Goal: Register for event/course

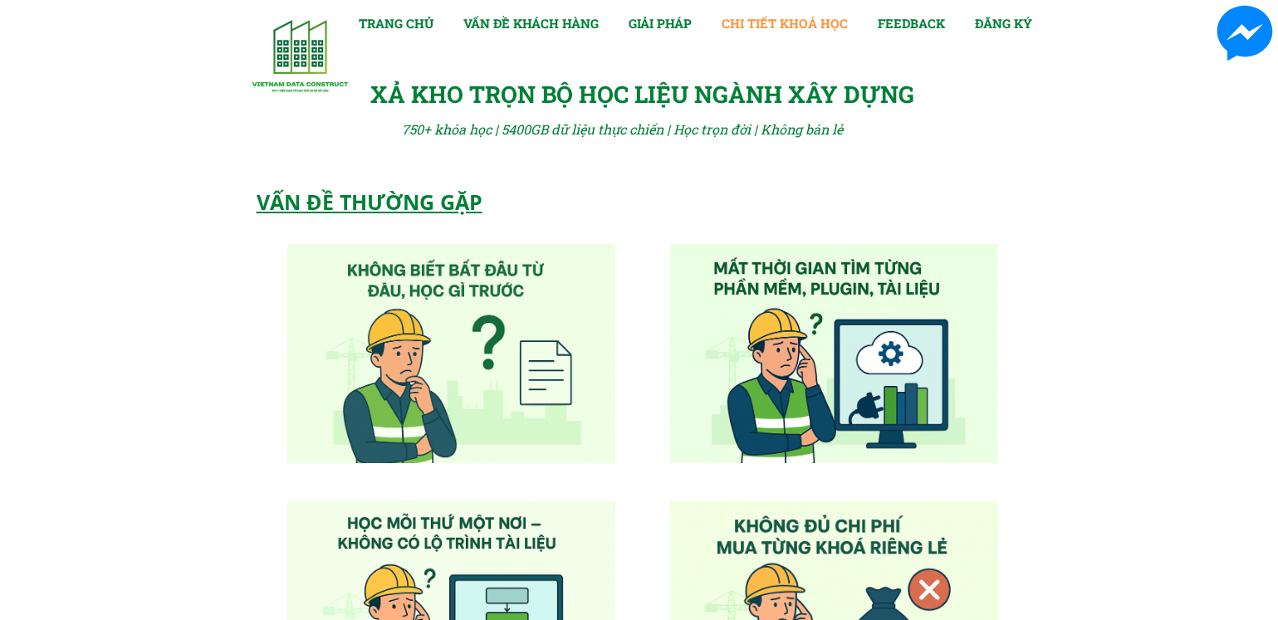
click at [798, 28] on link "CHI TIẾT KHOÁ HỌC" at bounding box center [785, 23] width 126 height 20
click at [731, 28] on link "CHI TIẾT KHOÁ HỌC" at bounding box center [785, 23] width 126 height 20
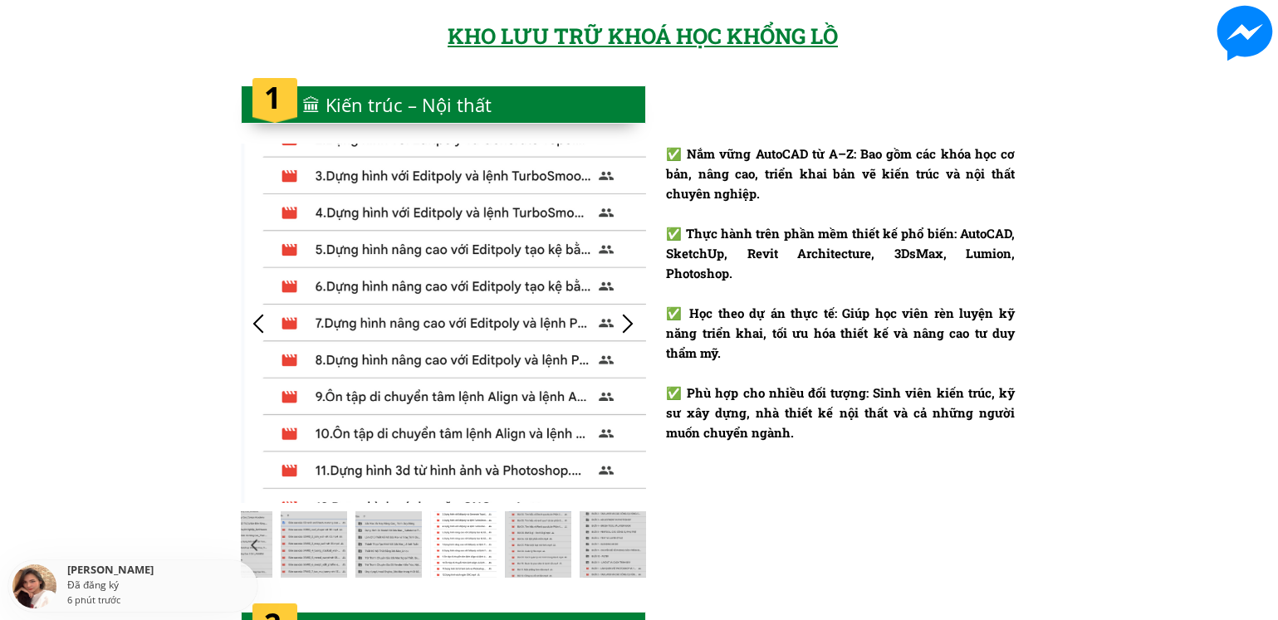
click at [585, 32] on div "KHO LƯU TRỮ KHOÁ HỌC KHỔNG LỒ" at bounding box center [652, 36] width 408 height 35
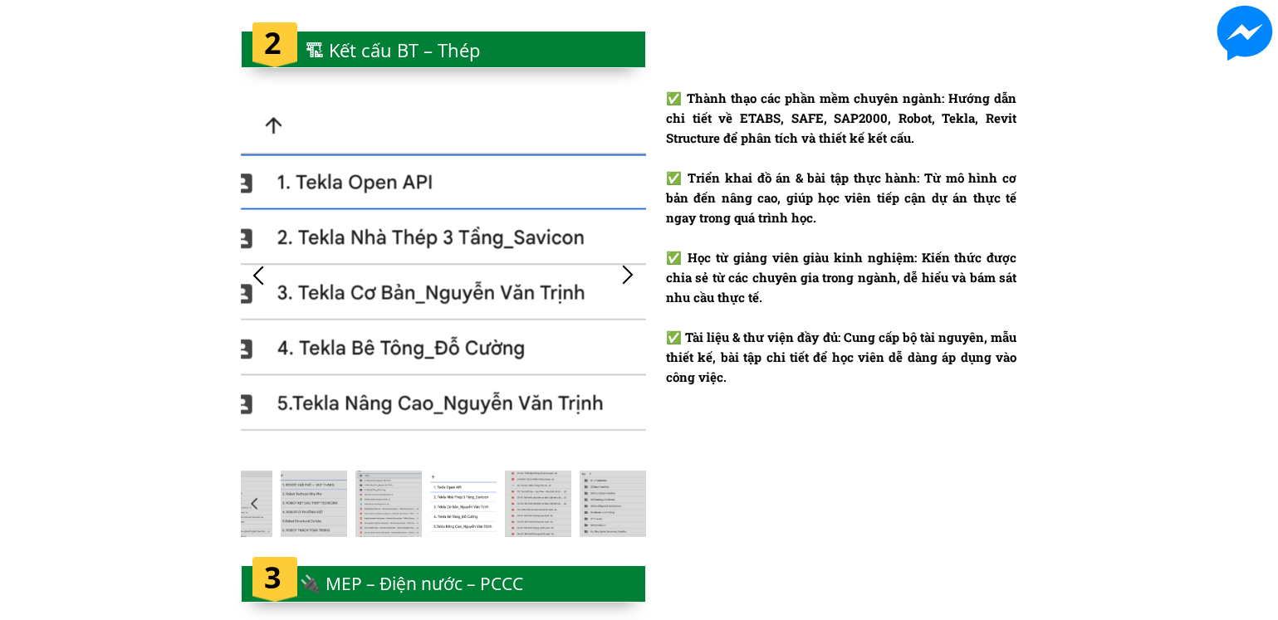
scroll to position [2485, 0]
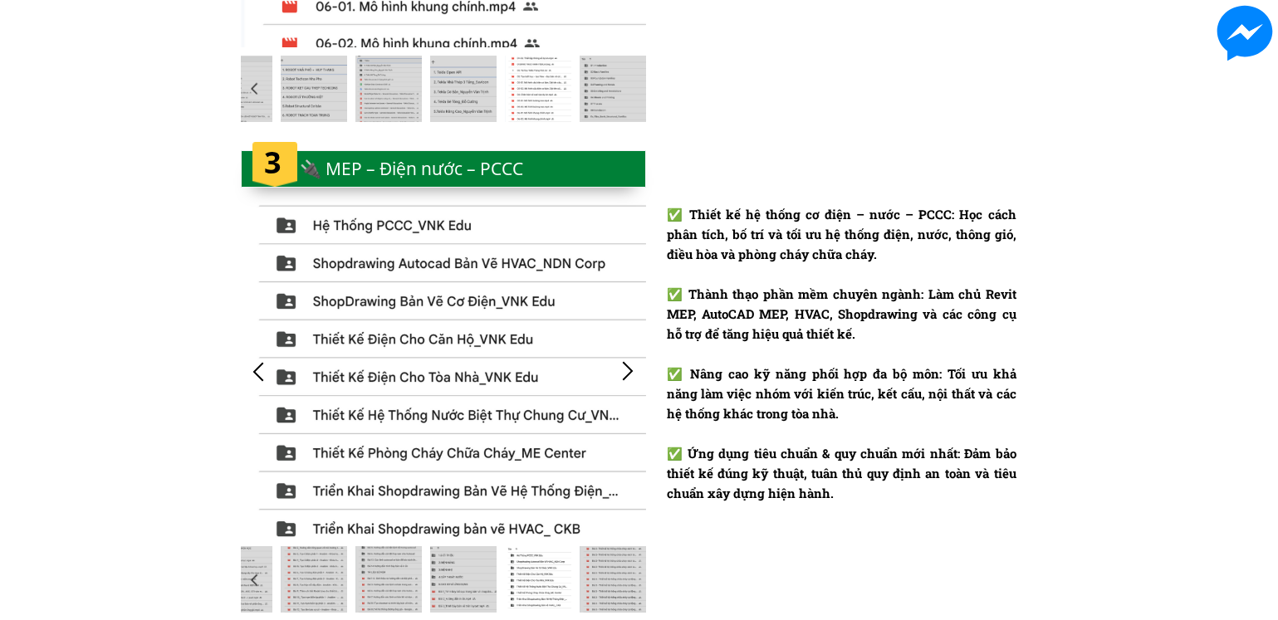
click at [627, 370] on div at bounding box center [627, 371] width 27 height 27
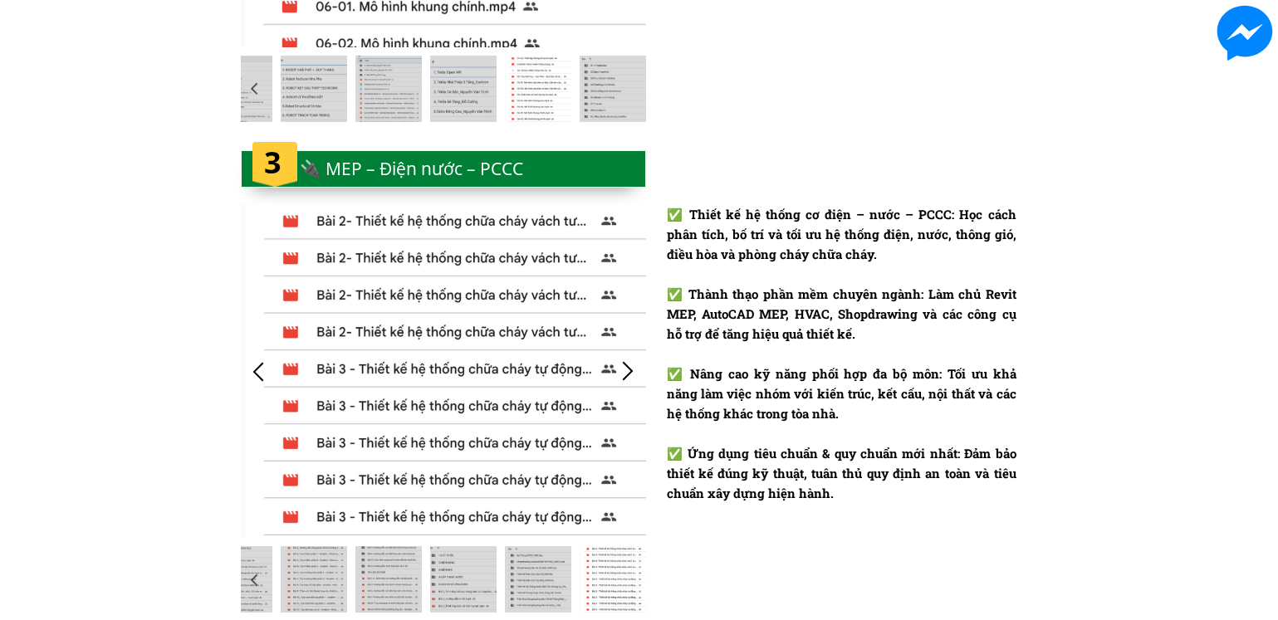
click at [627, 370] on div at bounding box center [627, 371] width 27 height 27
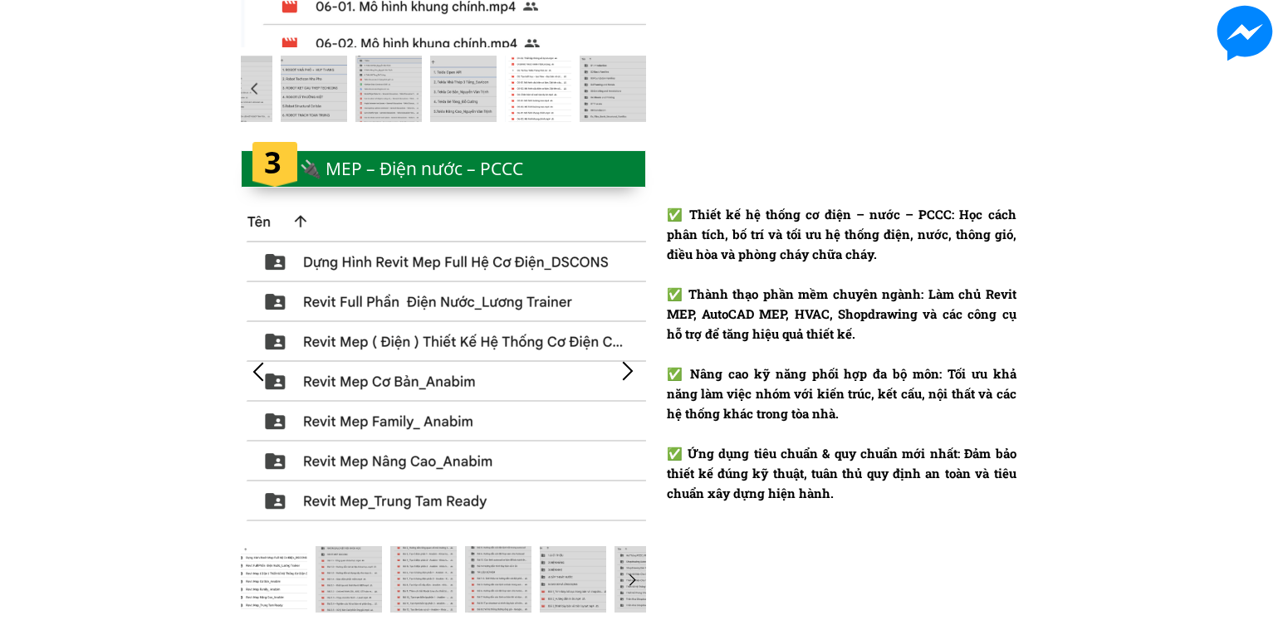
click at [1172, 263] on div "✅ Thiết kế hệ thống cơ điện – nước – PCCC: Học cách phân tích, bố trí và tối ưu…" at bounding box center [639, 390] width 1278 height 492
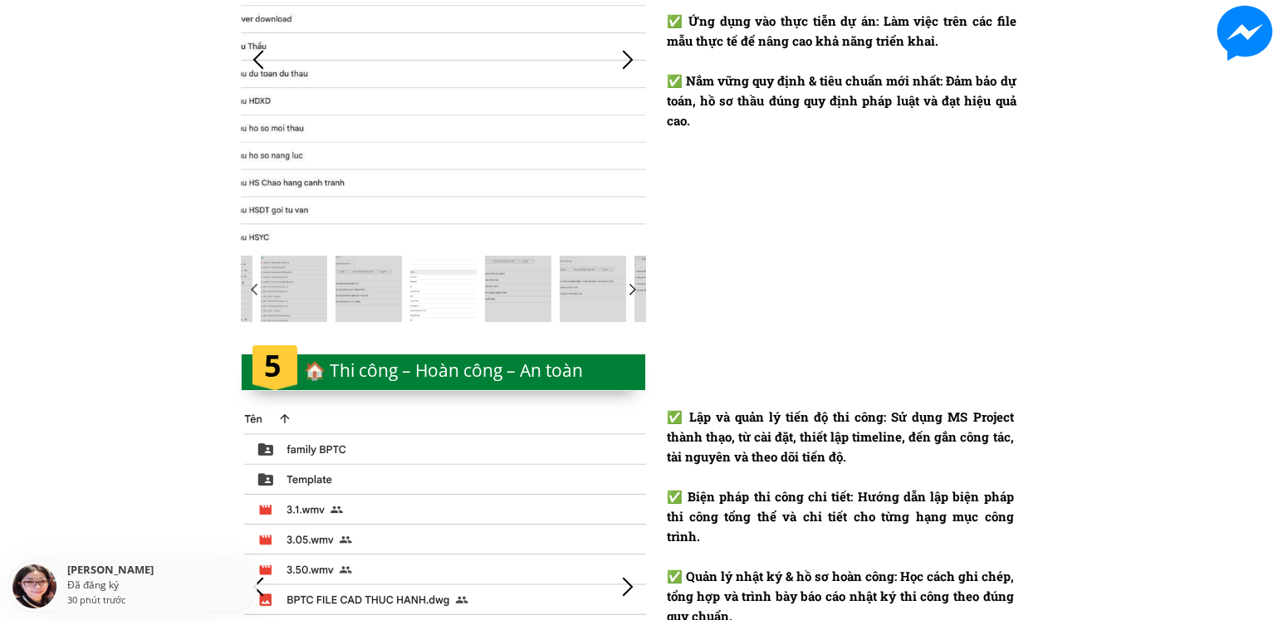
scroll to position [3150, 0]
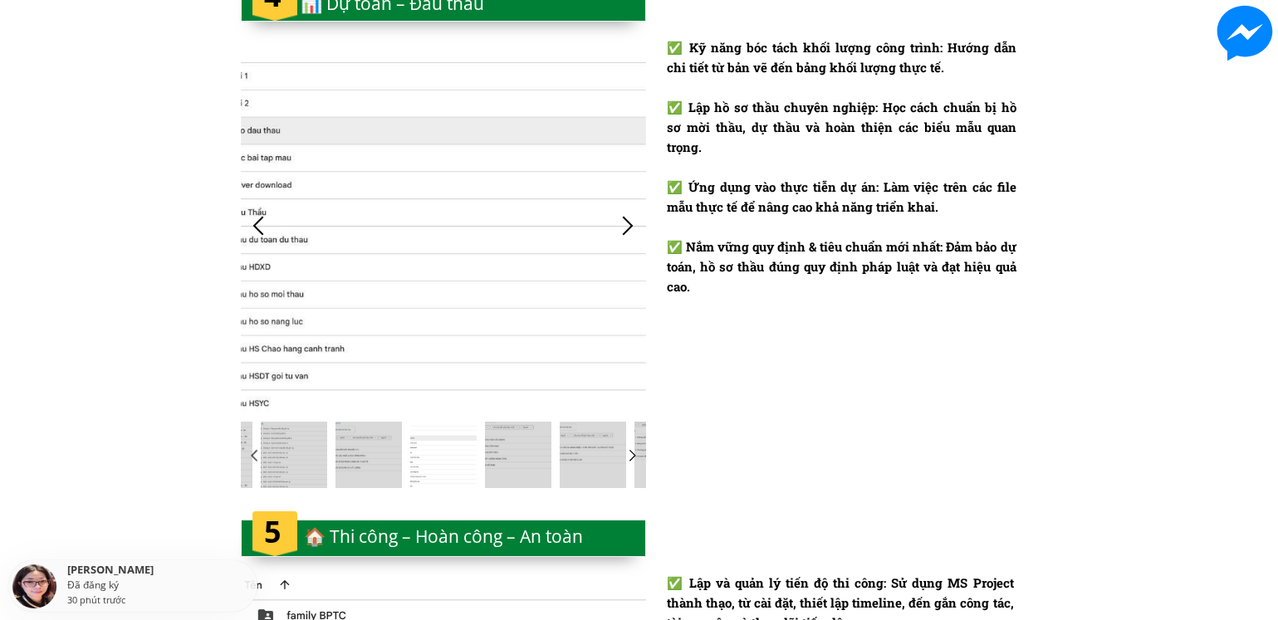
click at [316, 290] on div at bounding box center [443, 225] width 405 height 376
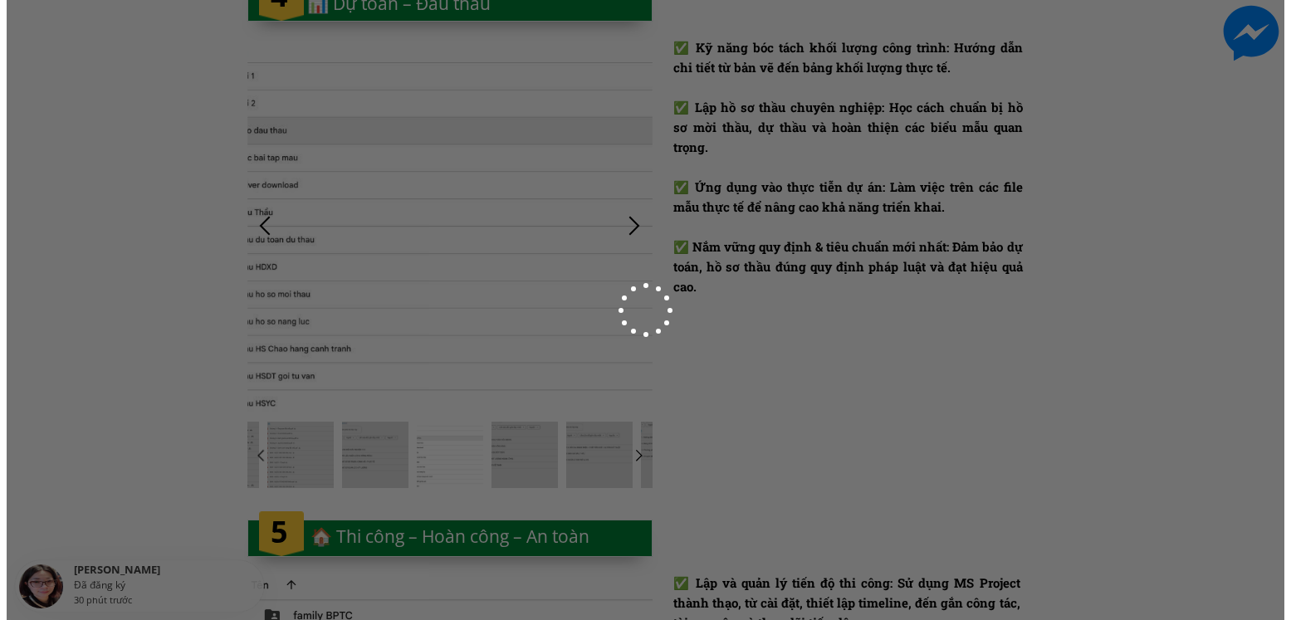
scroll to position [0, 0]
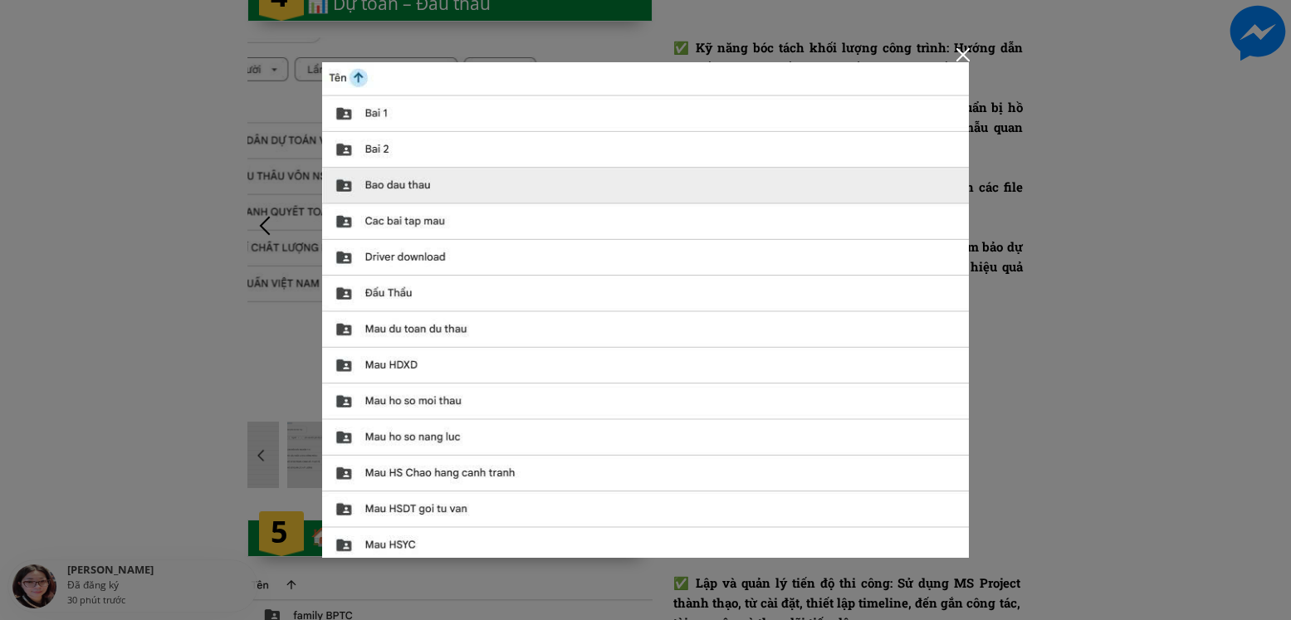
click at [1112, 312] on div at bounding box center [645, 310] width 1291 height 620
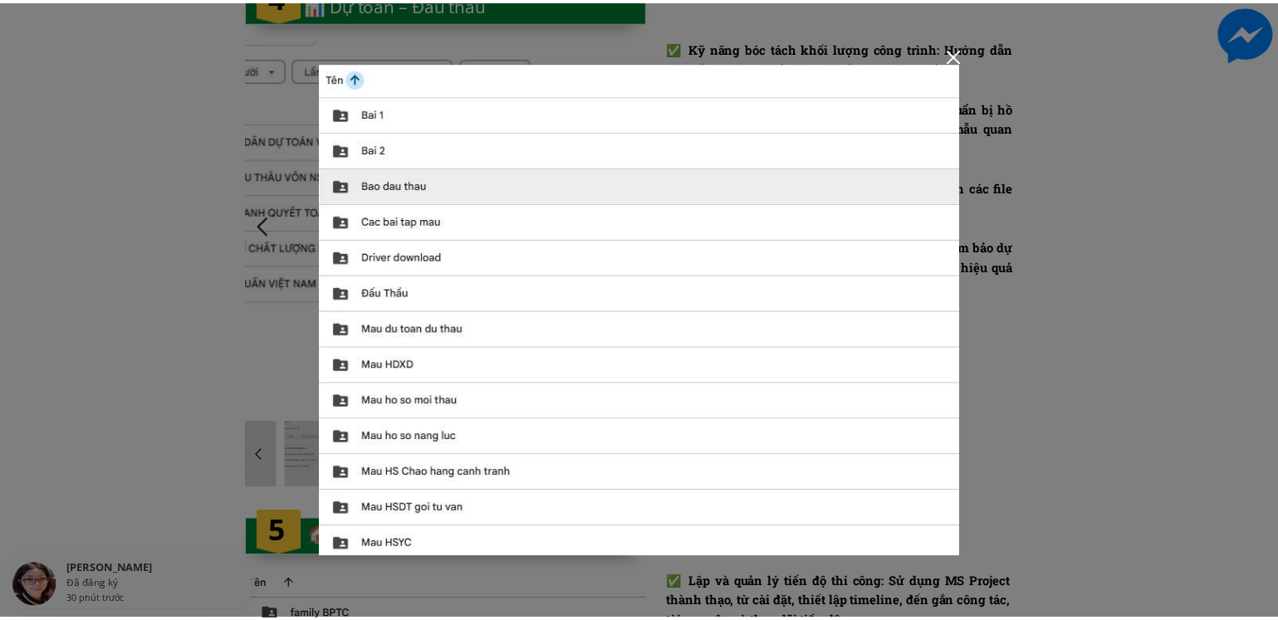
scroll to position [3150, 0]
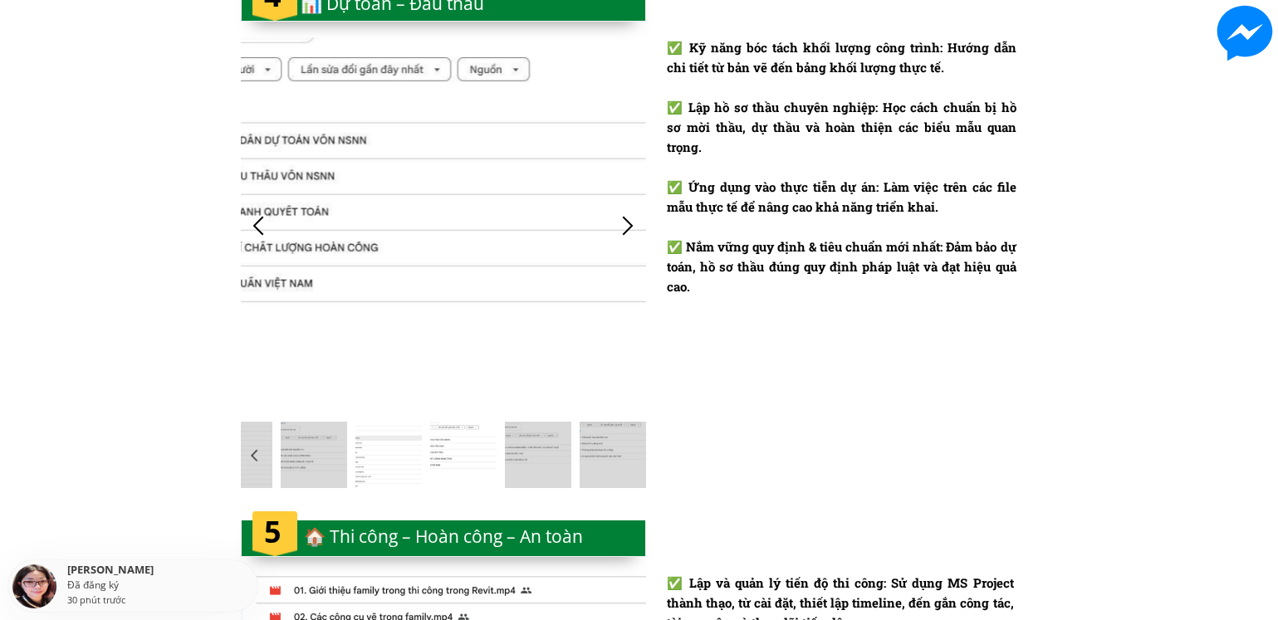
click at [363, 484] on div at bounding box center [388, 455] width 66 height 66
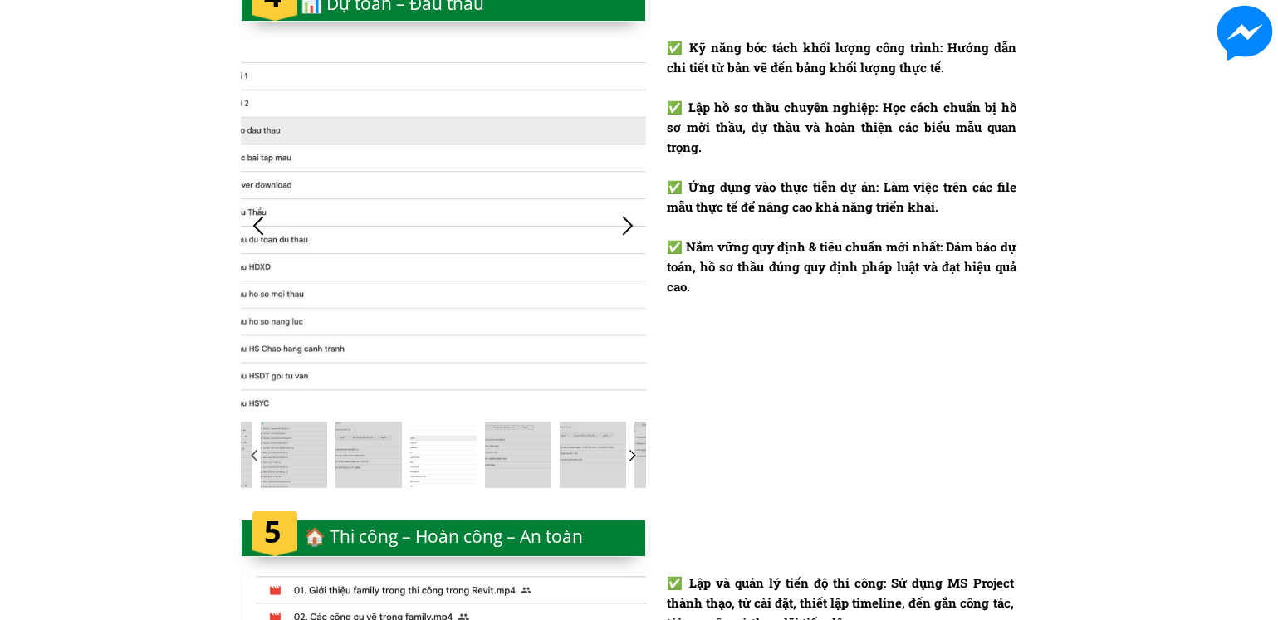
drag, startPoint x: 389, startPoint y: 454, endPoint x: 235, endPoint y: 429, distance: 156.4
click at [380, 454] on div at bounding box center [368, 455] width 66 height 66
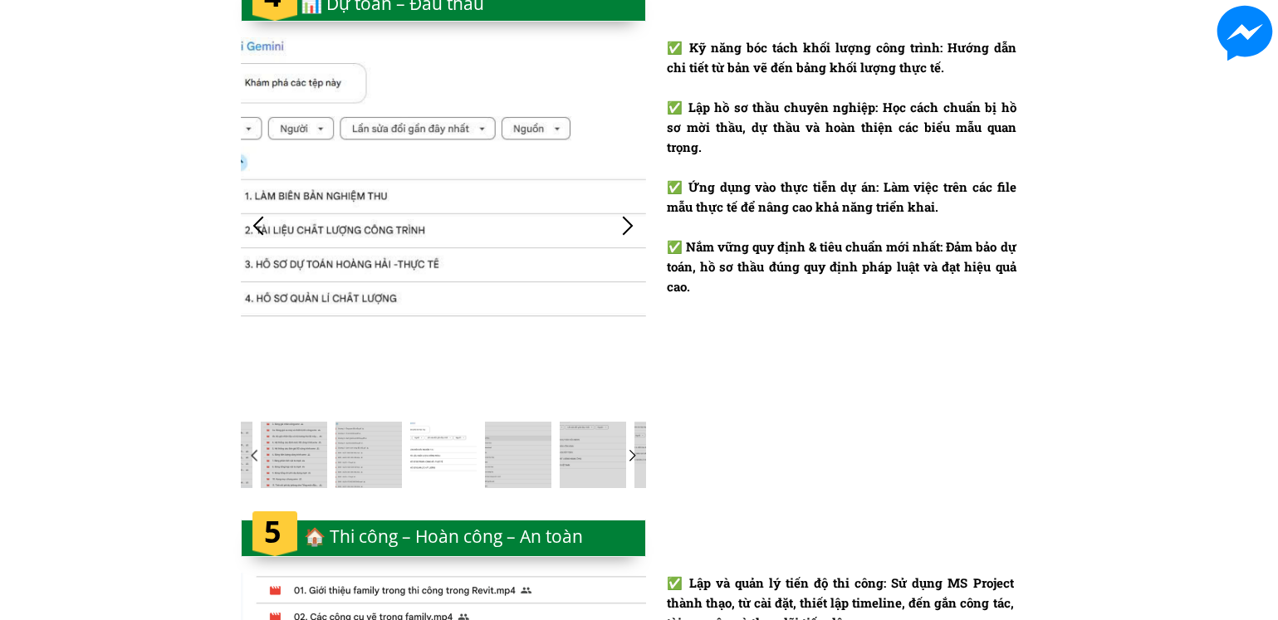
click at [235, 429] on div "✅ Kỹ năng bóc tách khối lượng công trình: Hướng dẫn chi tiết từ bản vẽ đến bảng…" at bounding box center [639, 241] width 1278 height 539
click at [288, 438] on div at bounding box center [294, 455] width 66 height 66
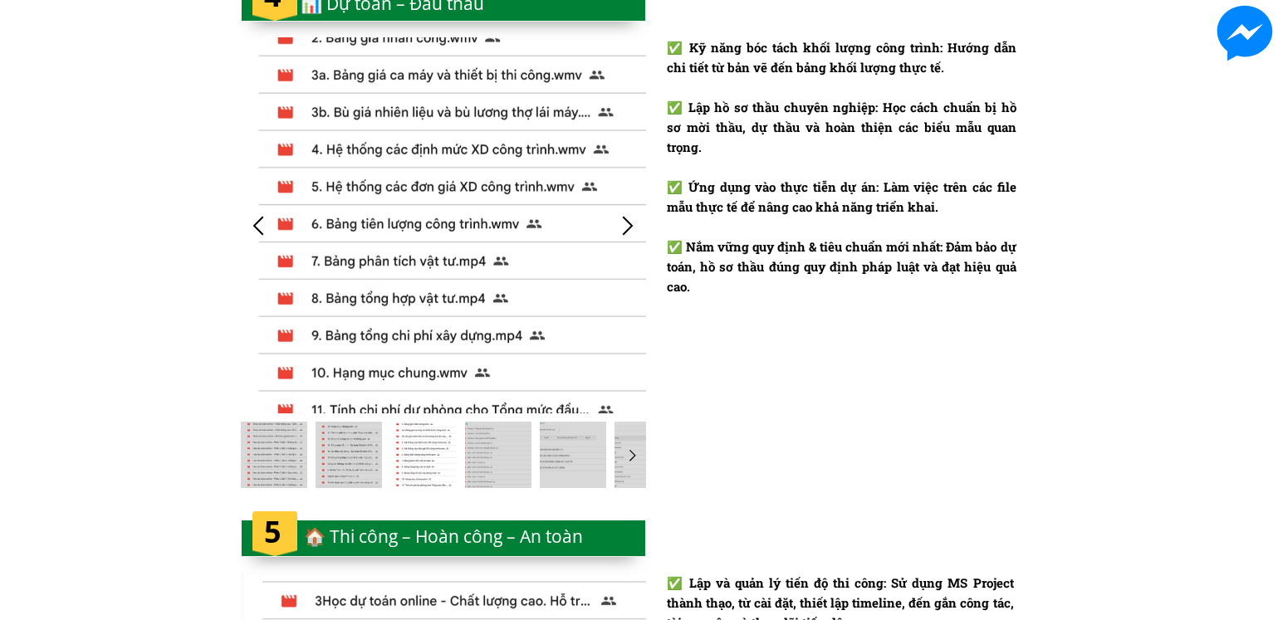
click at [435, 221] on div at bounding box center [443, 225] width 405 height 376
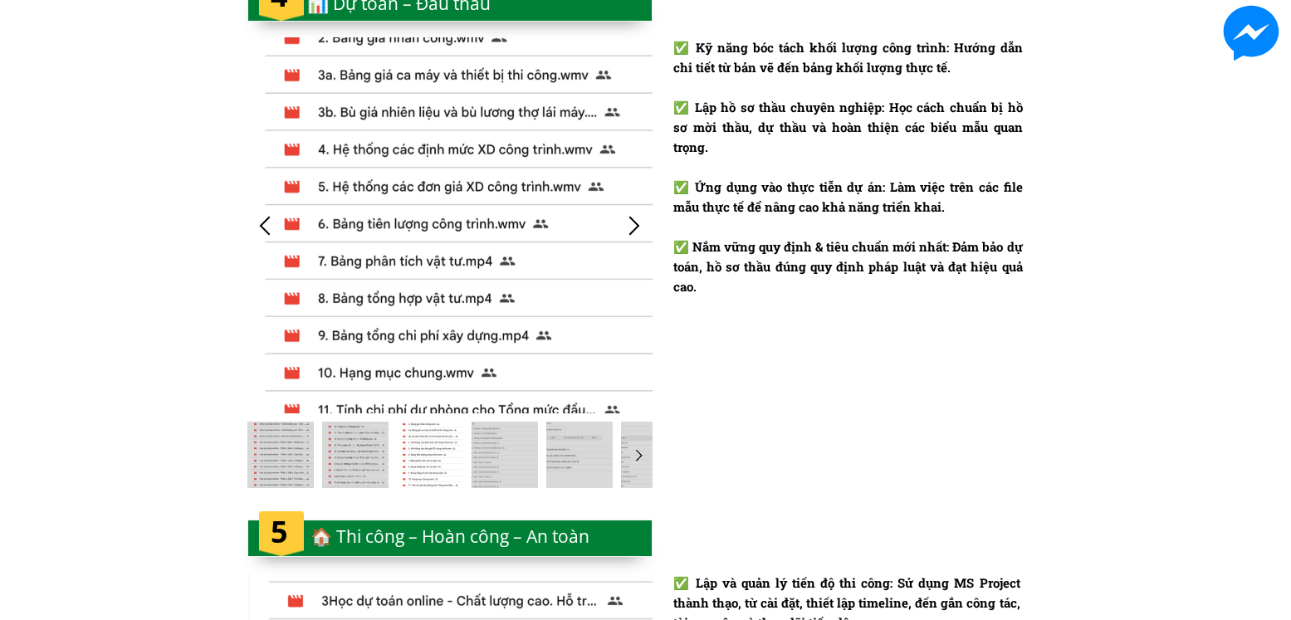
scroll to position [0, 0]
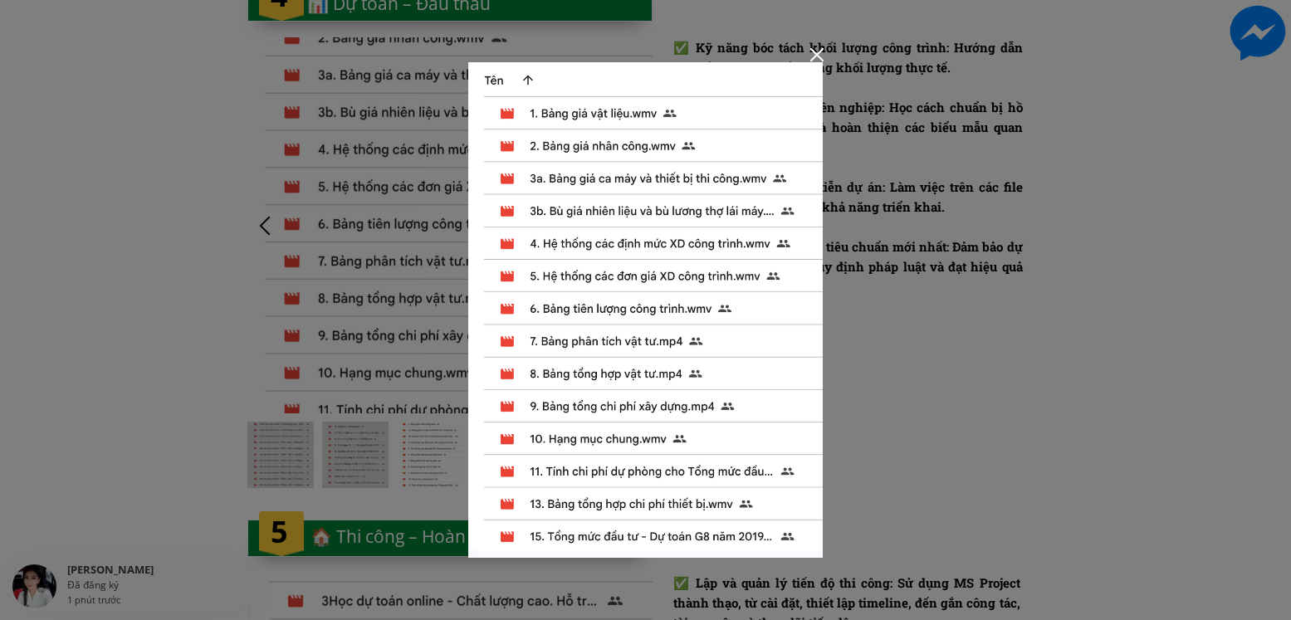
click at [1136, 324] on div at bounding box center [645, 310] width 1291 height 620
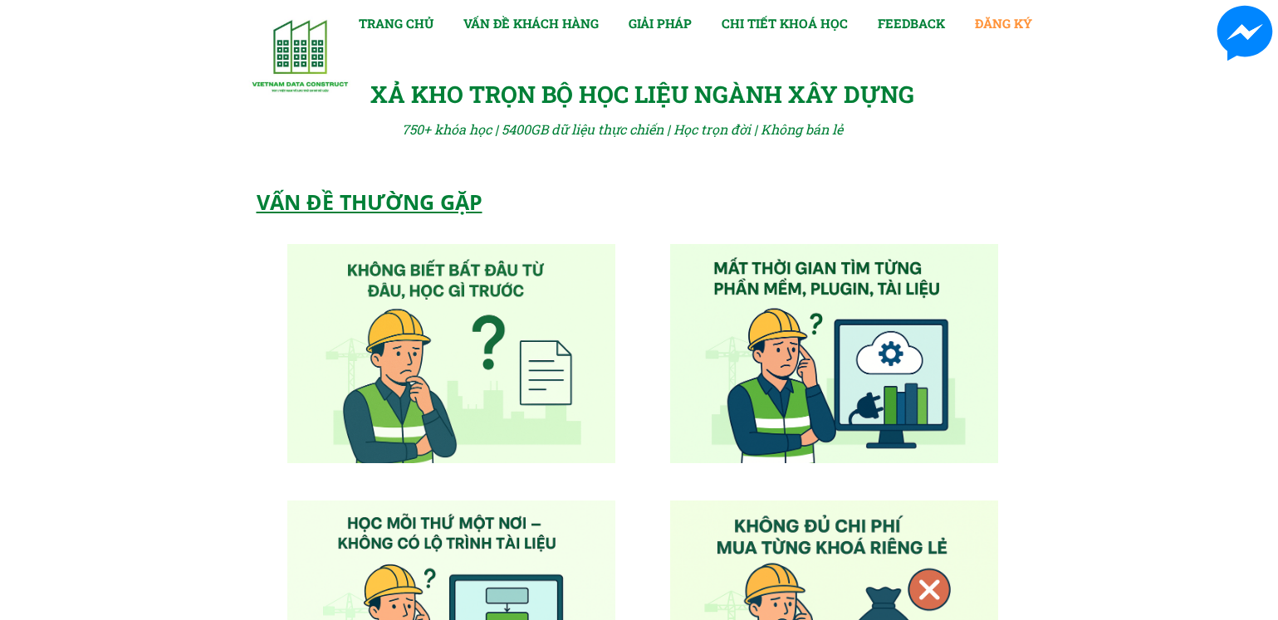
click at [984, 24] on link "ĐĂNG KÝ" at bounding box center [1003, 23] width 57 height 20
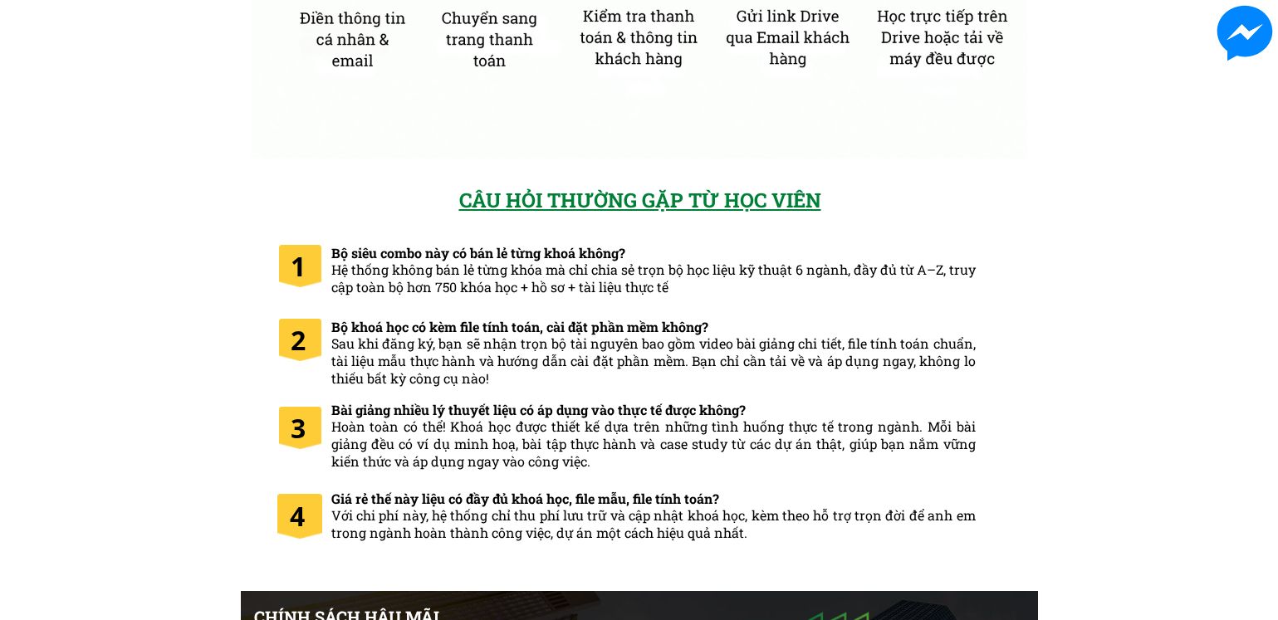
scroll to position [8435, 0]
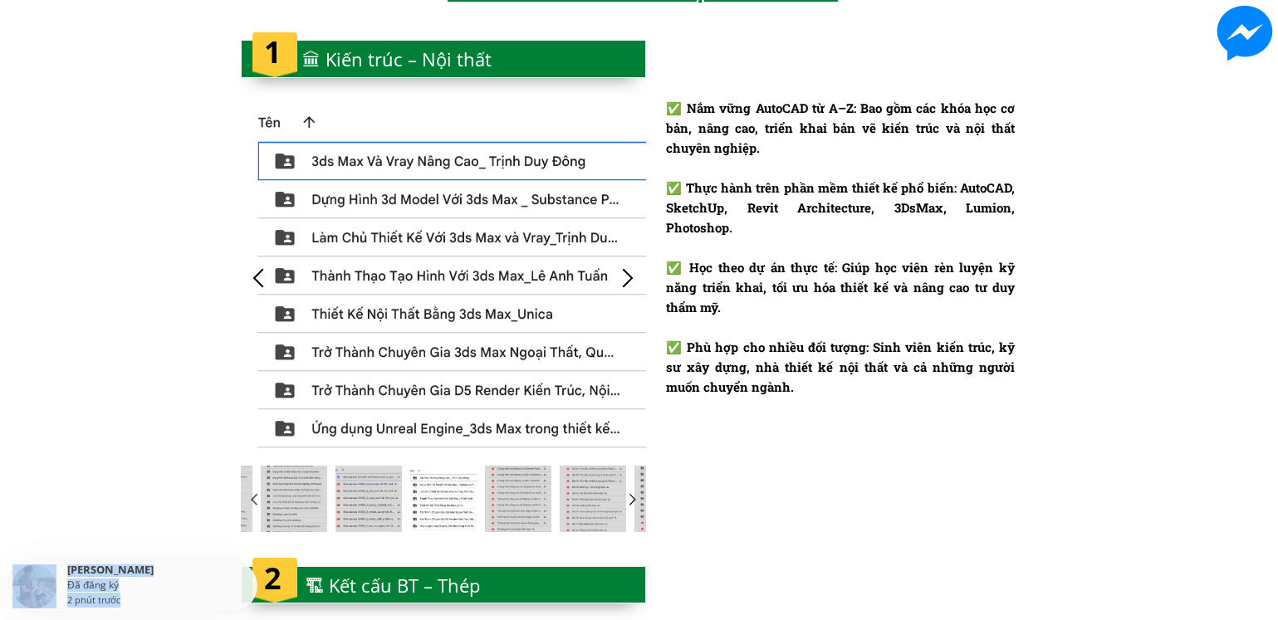
drag, startPoint x: 1273, startPoint y: 72, endPoint x: 1267, endPoint y: 12, distance: 60.1
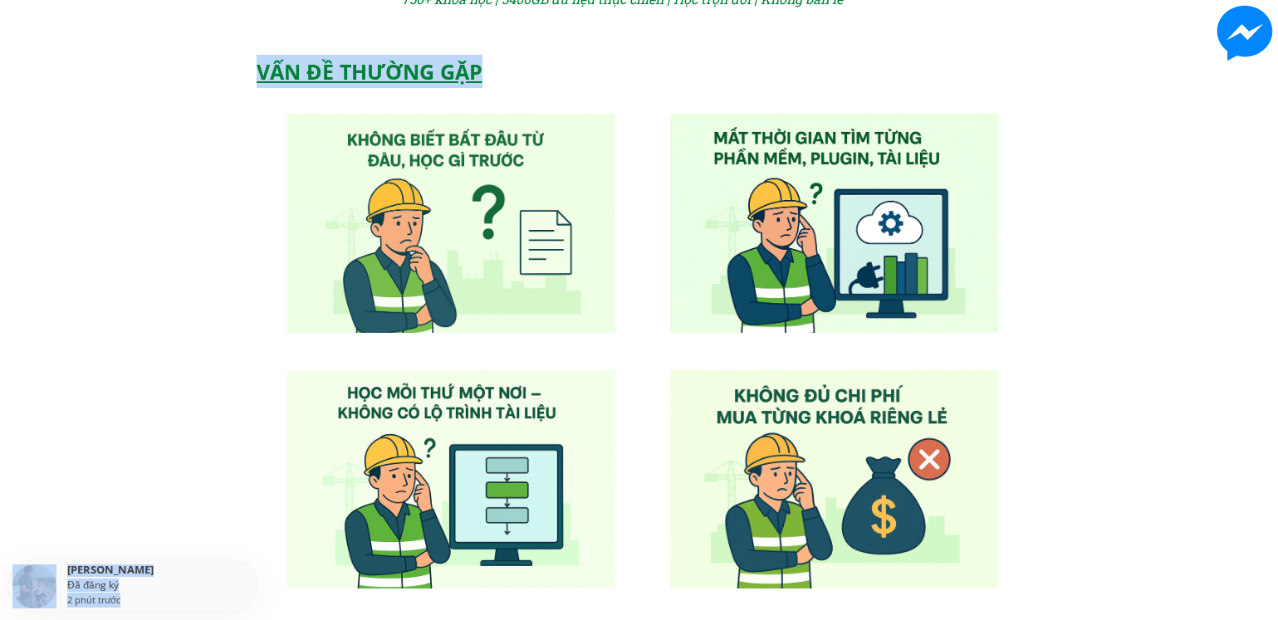
scroll to position [0, 0]
